Goal: Task Accomplishment & Management: Manage account settings

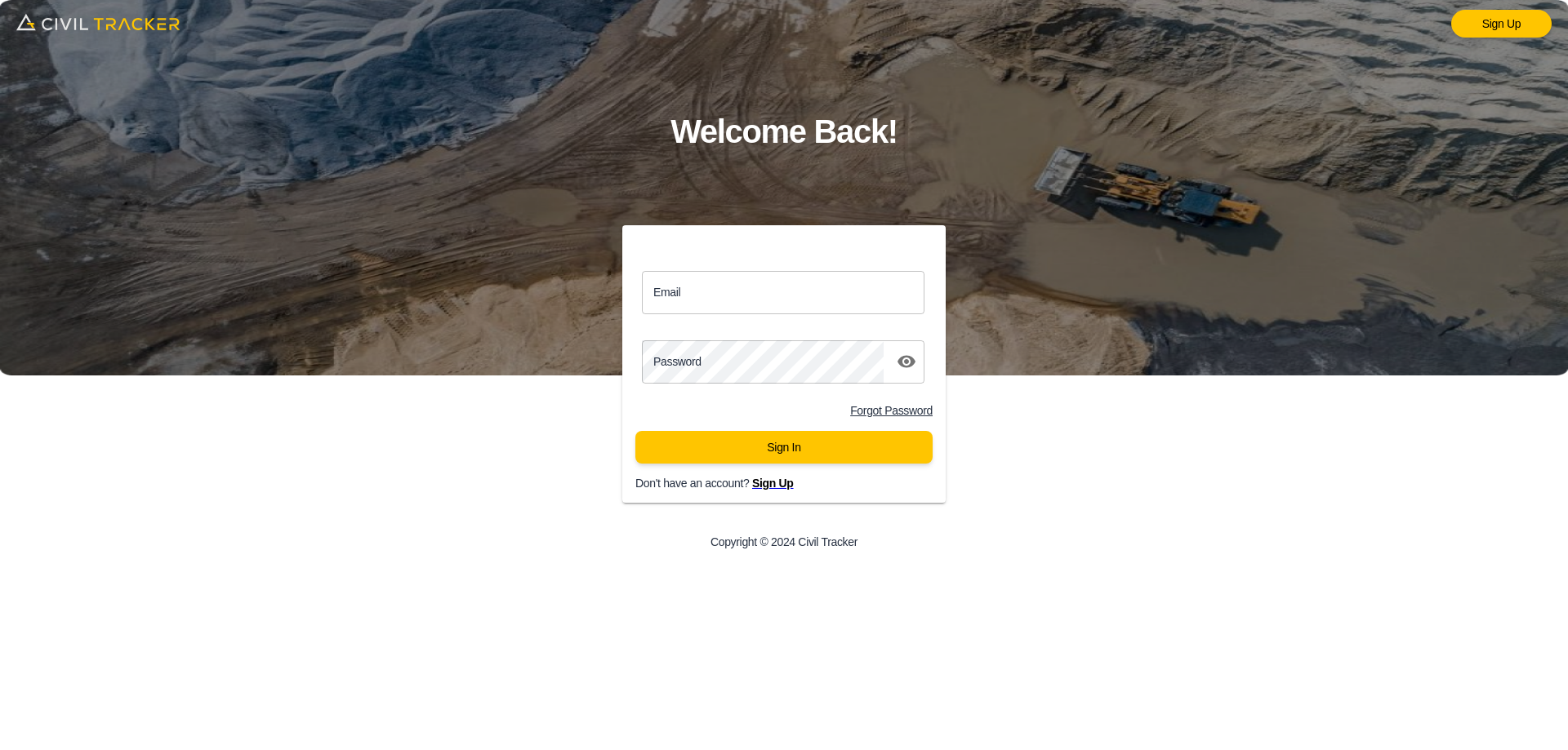
click at [715, 284] on input "Email" at bounding box center [784, 293] width 282 height 43
paste input "k.t.2024CiK+[EMAIL_ADDRESS][DOMAIN_NAME]"
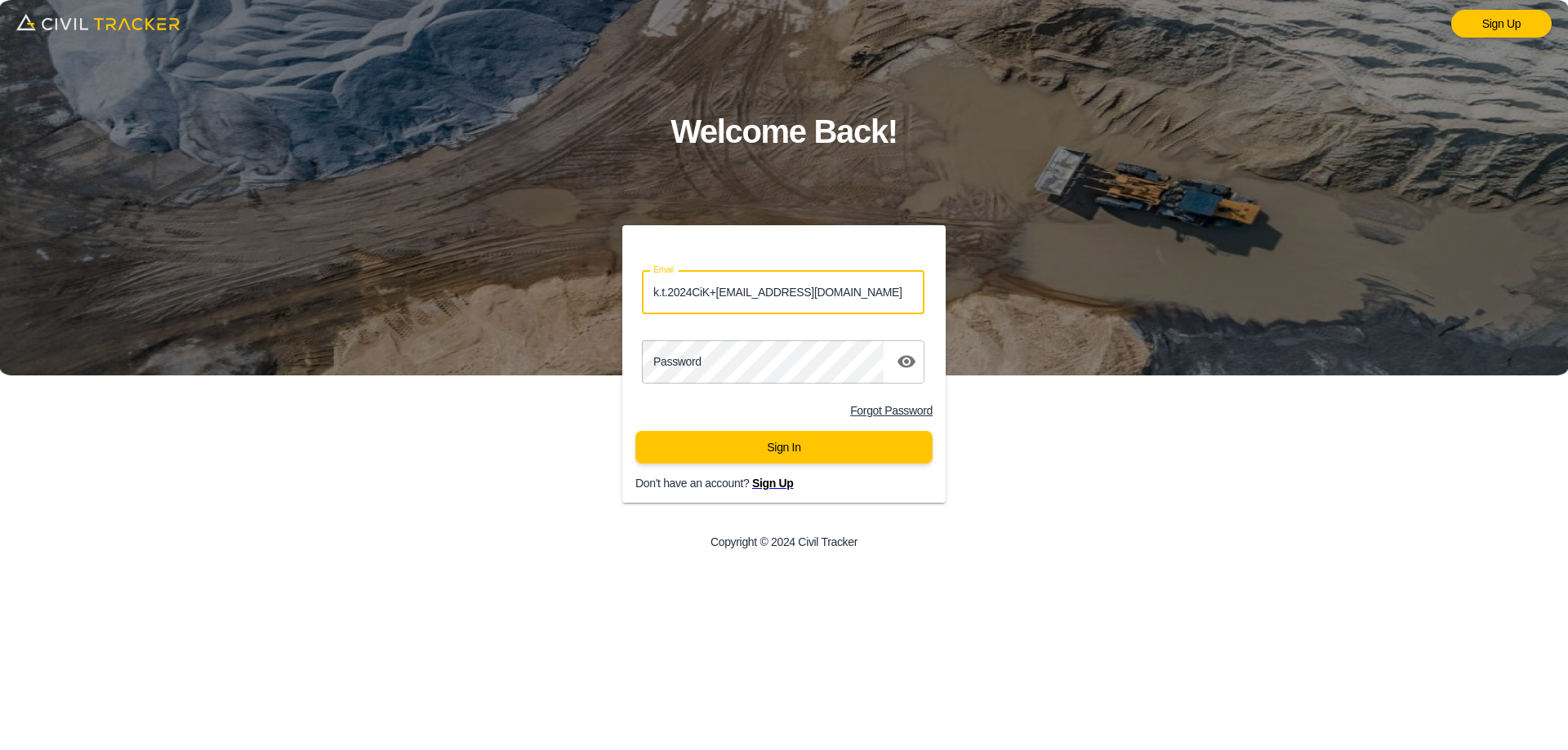
type input "k.t.2024CiK+[EMAIL_ADDRESS][DOMAIN_NAME]"
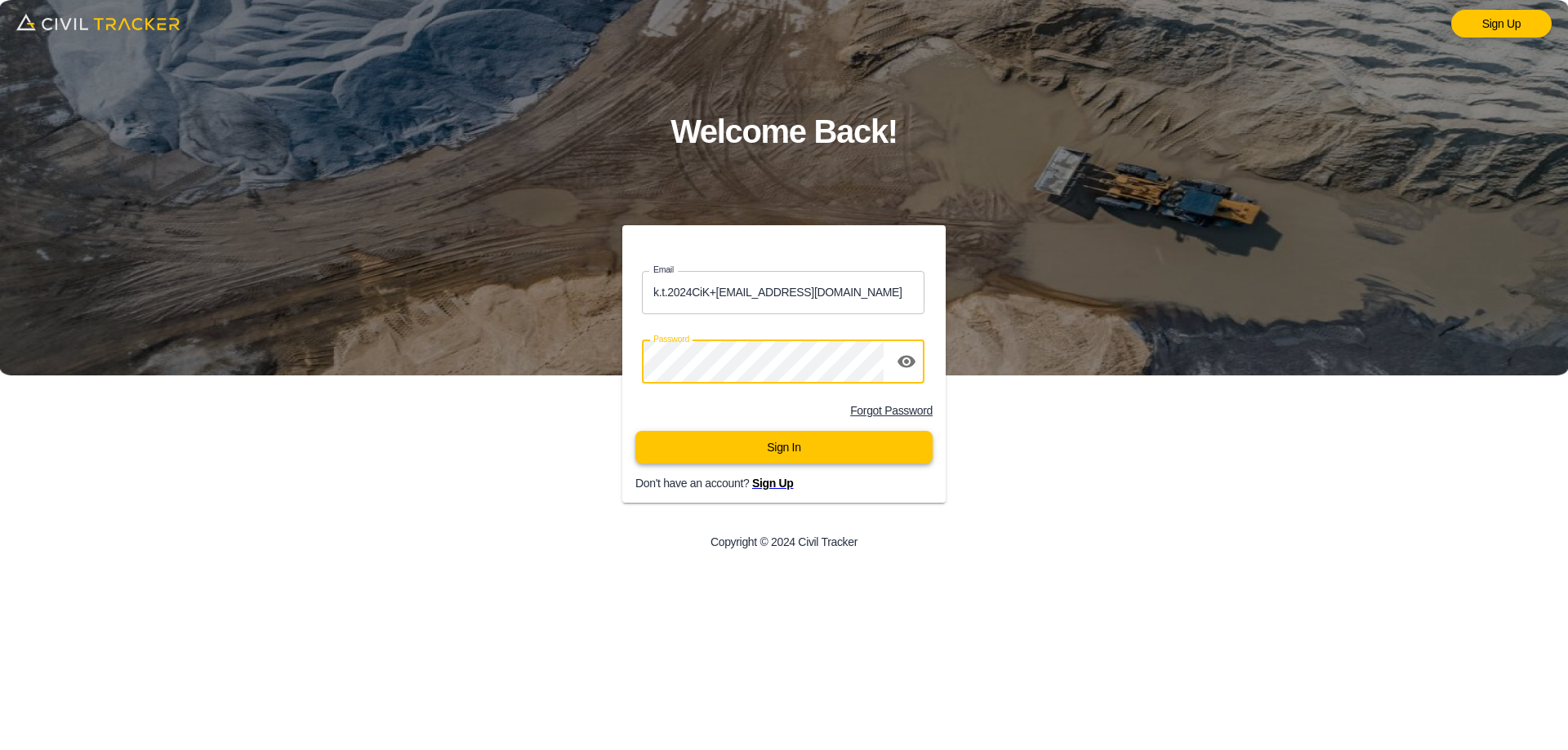
click at [716, 457] on button "Sign In" at bounding box center [784, 447] width 297 height 32
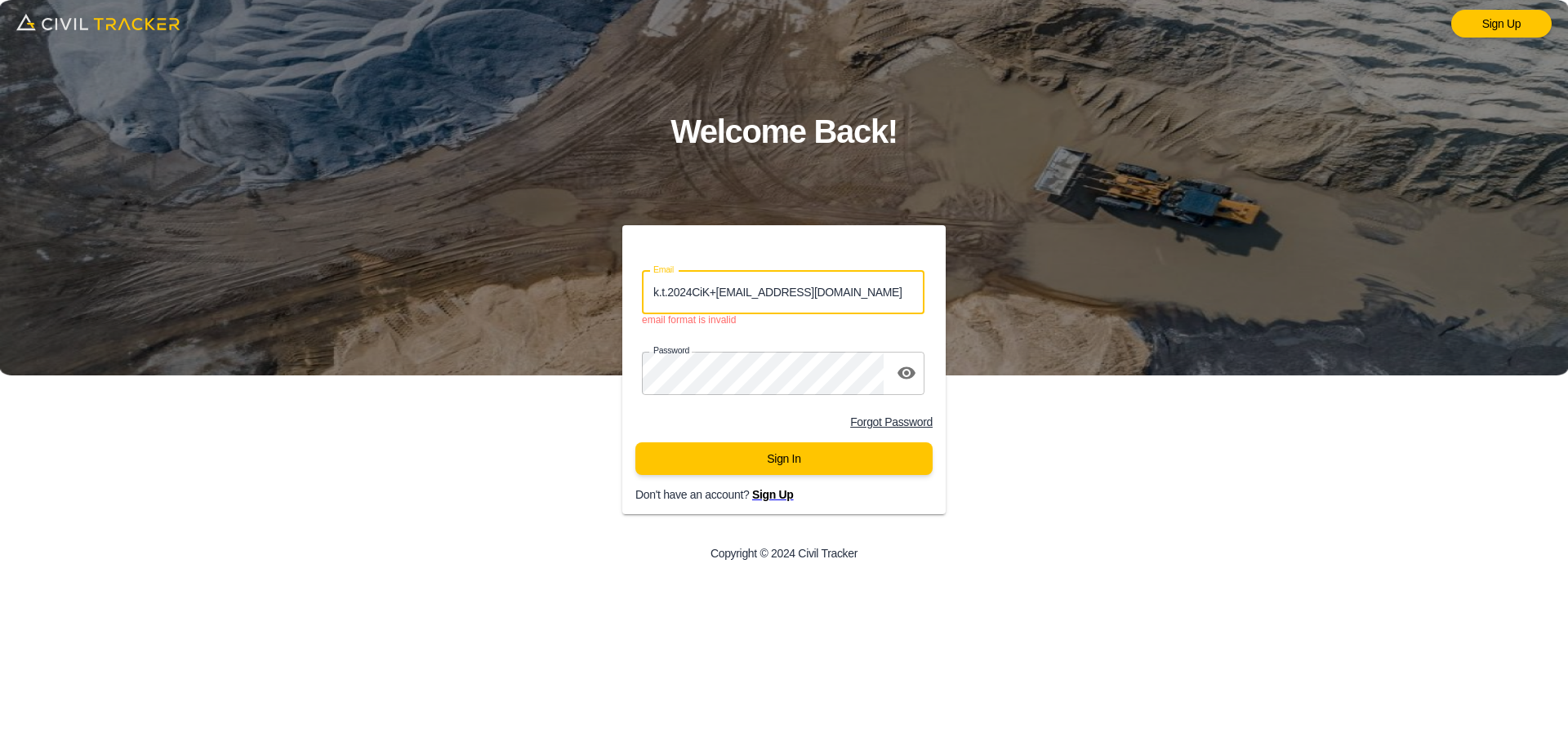
click at [726, 299] on input "k.t.2024CiK+[EMAIL_ADDRESS][DOMAIN_NAME]" at bounding box center [784, 293] width 282 height 43
click at [769, 461] on button "Sign In" at bounding box center [784, 458] width 297 height 32
click at [763, 287] on input "k.t.2024CiK+[EMAIL_ADDRESS][DOMAIN_NAME]" at bounding box center [784, 293] width 282 height 43
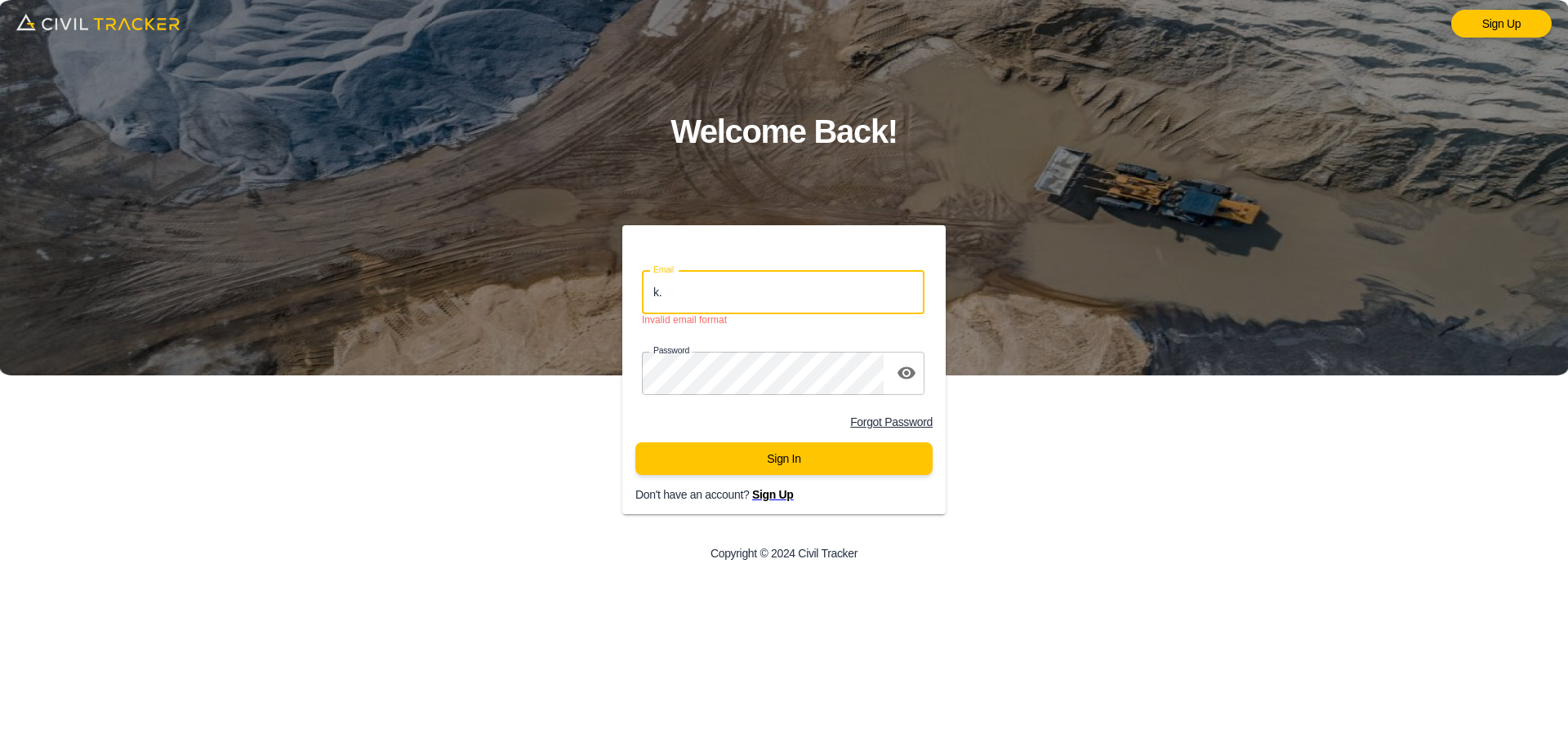
type input "k"
